Goal: Information Seeking & Learning: Learn about a topic

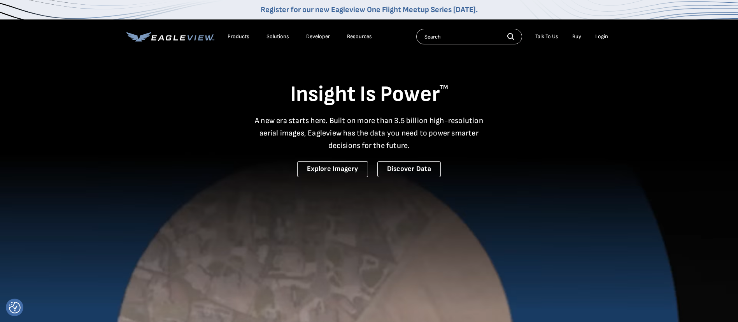
click at [358, 33] on div "Resources" at bounding box center [359, 36] width 25 height 7
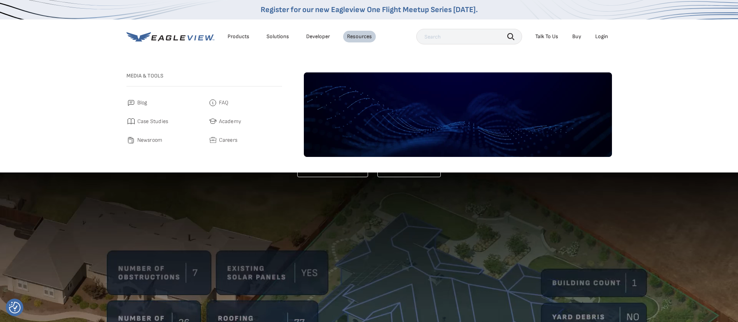
click at [145, 101] on span "Blog" at bounding box center [142, 102] width 10 height 9
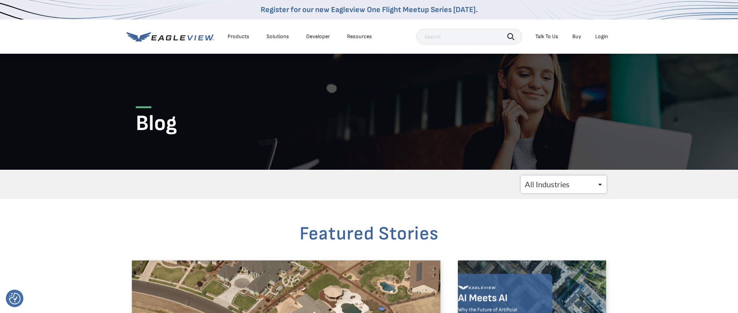
click at [280, 38] on div "Solutions" at bounding box center [278, 36] width 23 height 7
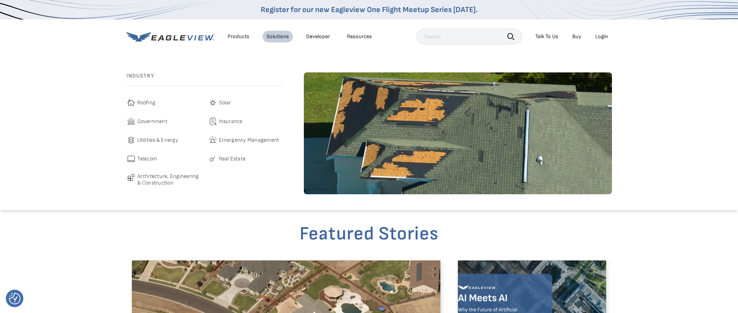
click at [226, 121] on span "Insurance" at bounding box center [231, 121] width 24 height 9
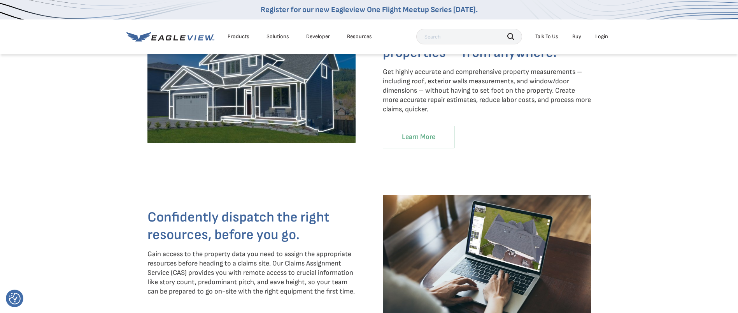
scroll to position [759, 0]
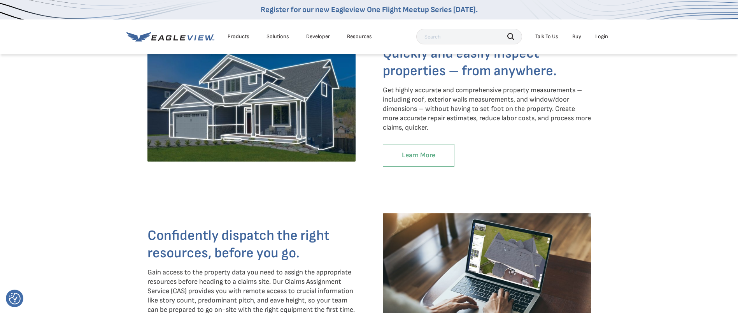
click at [436, 152] on link "Learn More" at bounding box center [419, 155] width 72 height 23
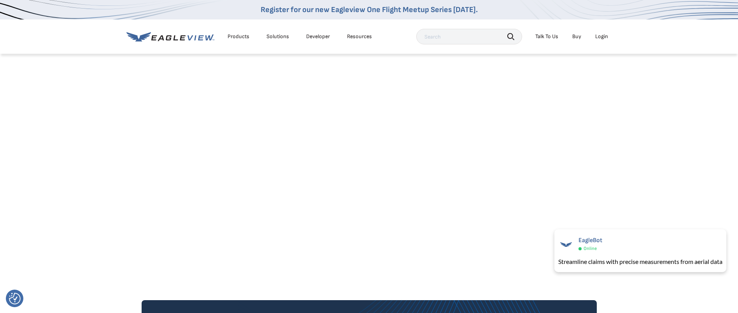
scroll to position [1518, 0]
